Goal: Transaction & Acquisition: Register for event/course

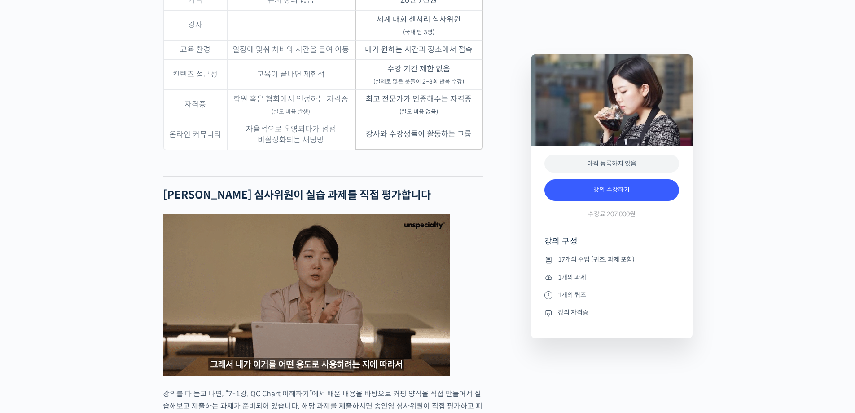
scroll to position [3098, 0]
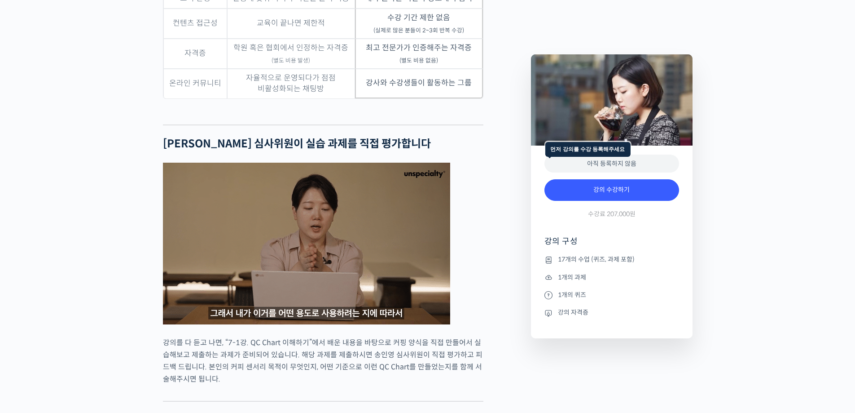
click at [615, 164] on div "아직 등록하지 않음" at bounding box center [612, 163] width 135 height 18
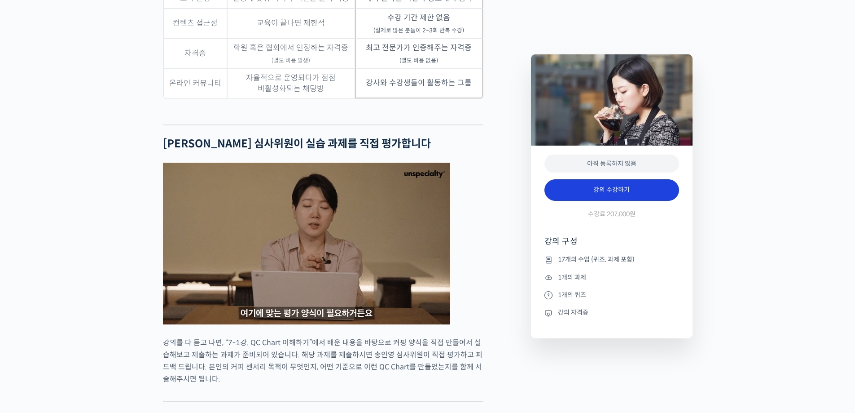
click at [625, 193] on link "강의 수강하기" at bounding box center [612, 190] width 135 height 22
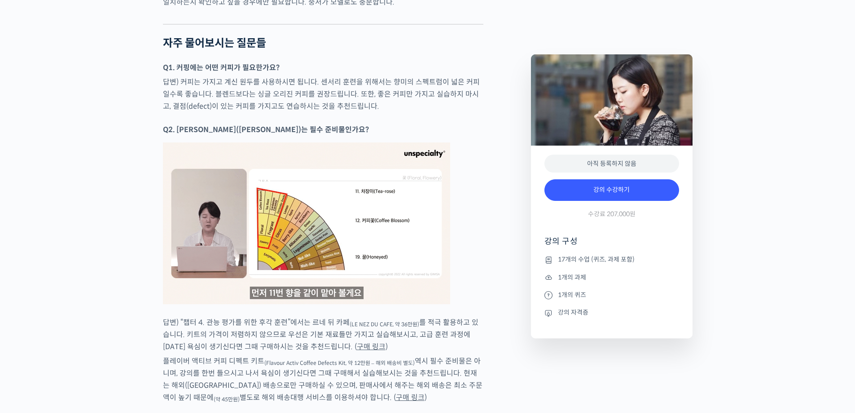
scroll to position [4858, 0]
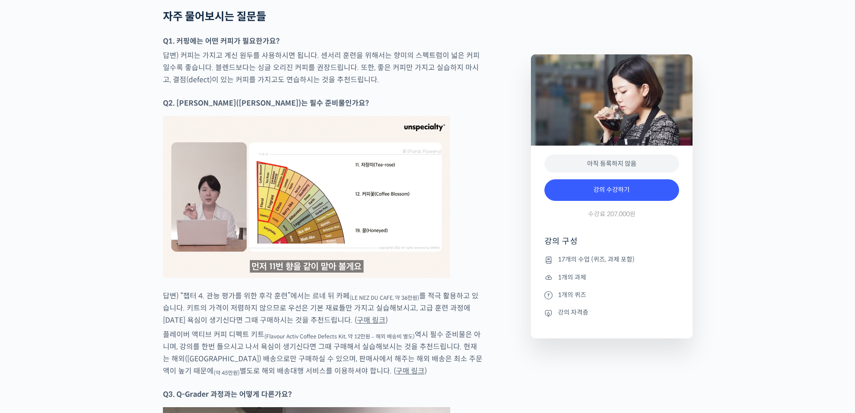
click at [357, 319] on link "구매 링크" at bounding box center [371, 319] width 29 height 9
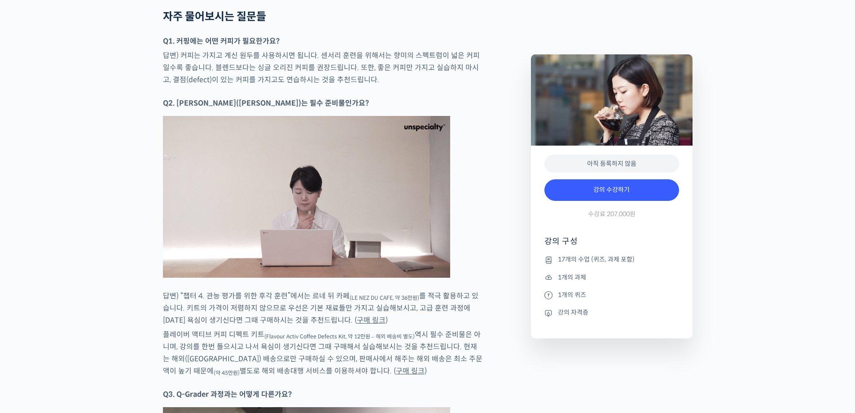
click at [396, 370] on link "구매 링크" at bounding box center [410, 370] width 29 height 9
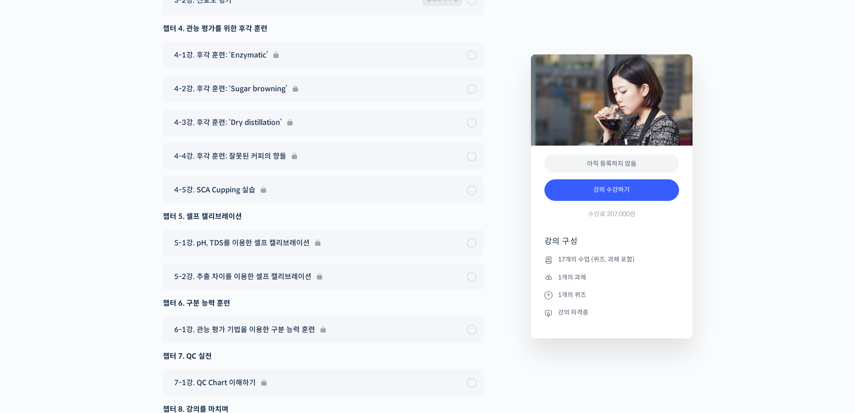
scroll to position [6039, 0]
